Goal: Task Accomplishment & Management: Use online tool/utility

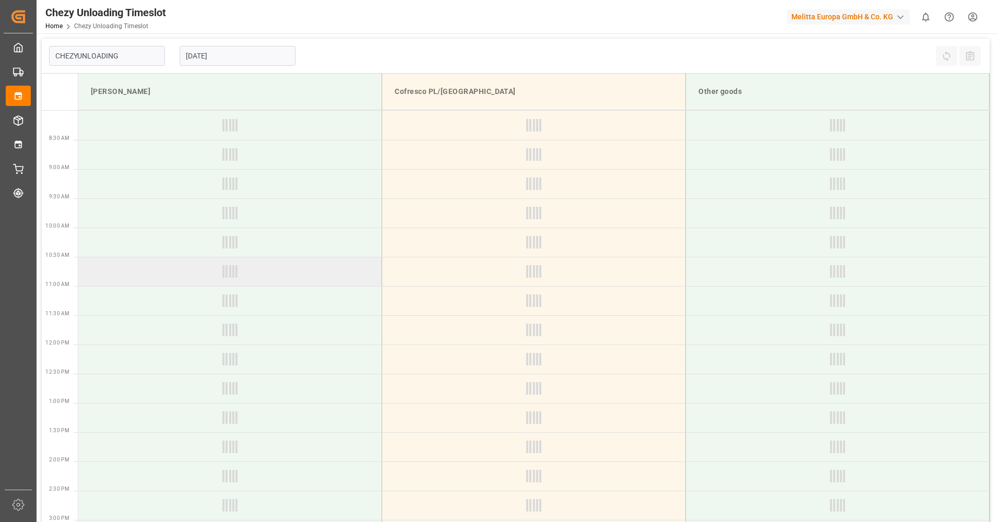
type input "Chezy Unloading"
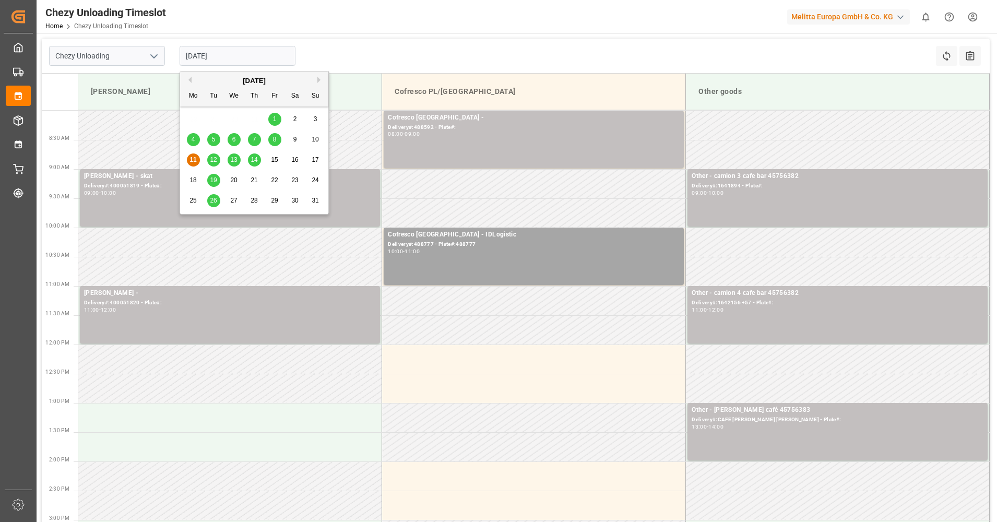
click at [272, 55] on input "11.08.2025" at bounding box center [238, 56] width 116 height 20
click at [253, 162] on span "14" at bounding box center [254, 159] width 7 height 7
type input "14.08.2025"
